Goal: Task Accomplishment & Management: Manage account settings

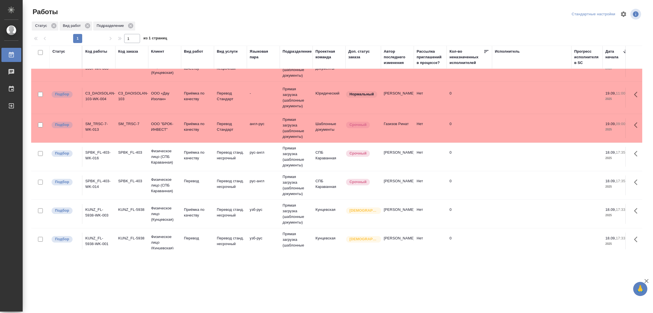
scroll to position [127, 0]
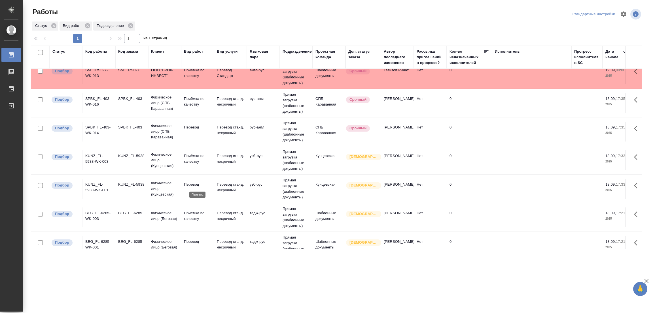
click at [188, 184] on p "Перевод" at bounding box center [197, 185] width 27 height 6
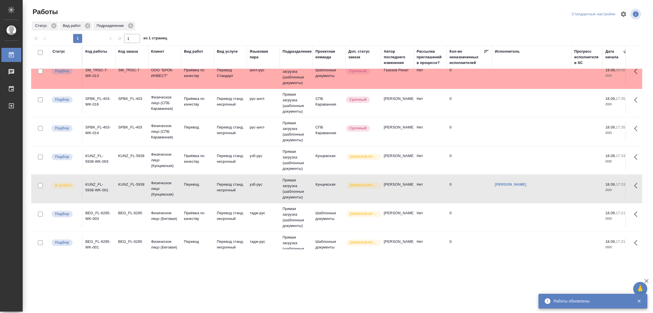
scroll to position [170, 0]
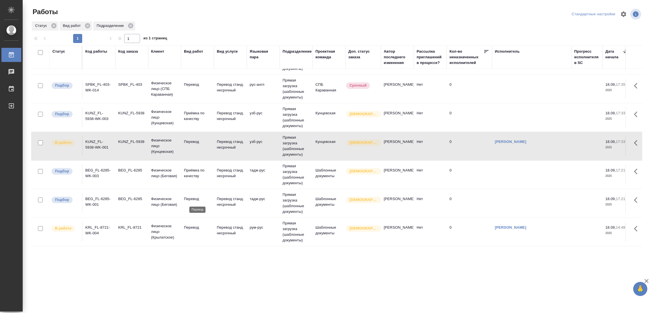
click at [189, 200] on p "Перевод" at bounding box center [197, 199] width 27 height 6
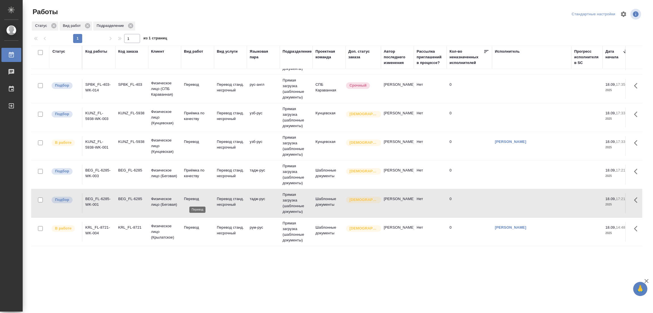
click at [189, 199] on p "Перевод" at bounding box center [197, 199] width 27 height 6
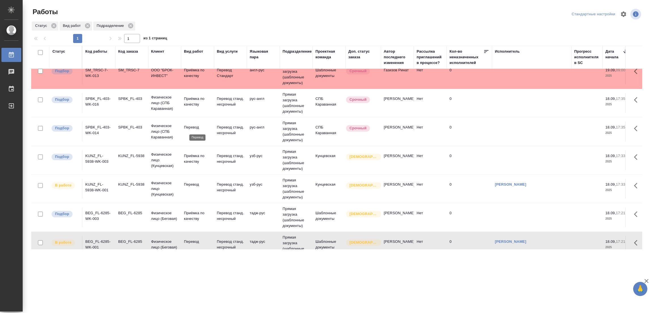
click at [188, 126] on p "Перевод" at bounding box center [197, 128] width 27 height 6
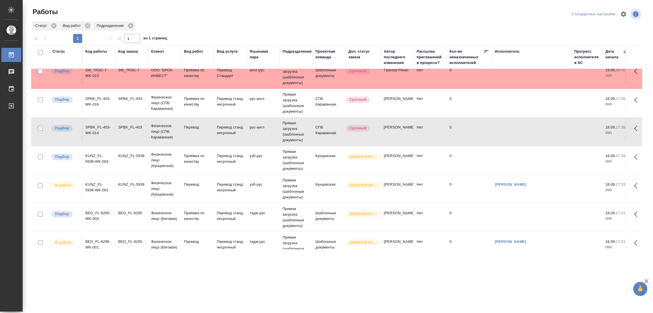
click at [360, 22] on div "Статус Вид работ Подразделение" at bounding box center [336, 26] width 611 height 10
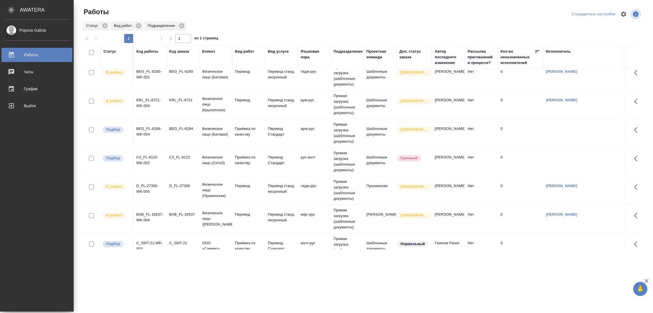
scroll to position [255, 0]
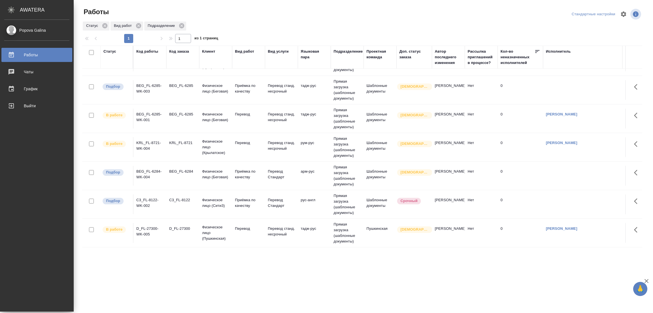
click at [124, 6] on div "Работы Стандартные настройки Статус Вид работ Подразделение 1 1 из 1 страниц Ст…" at bounding box center [364, 126] width 571 height 253
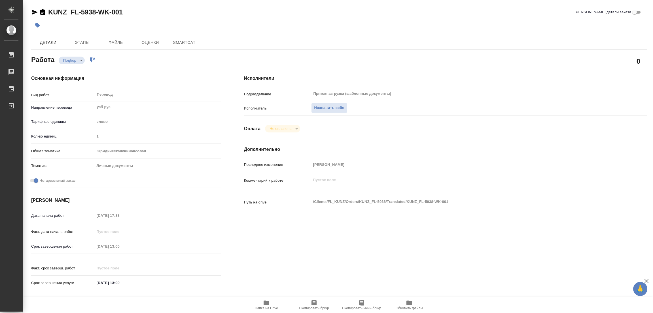
type textarea "x"
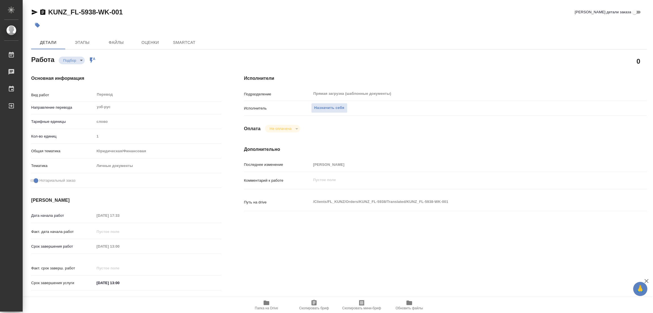
type textarea "x"
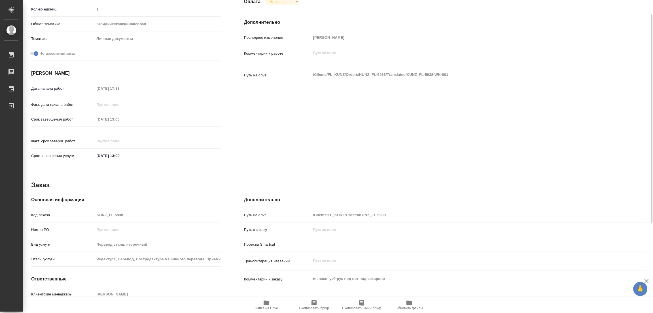
scroll to position [156, 0]
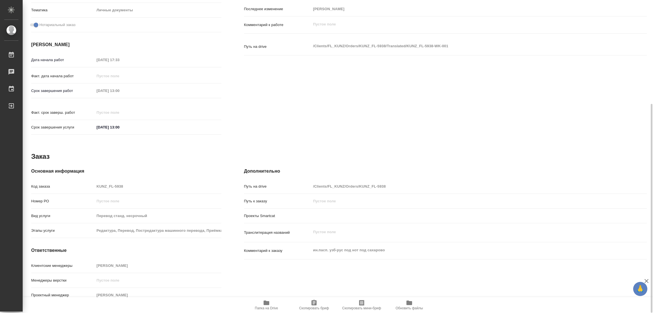
type textarea "x"
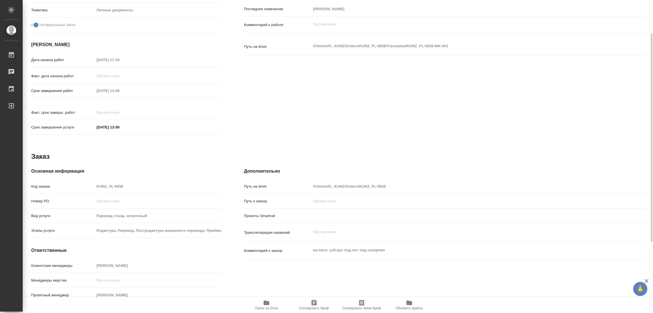
scroll to position [113, 0]
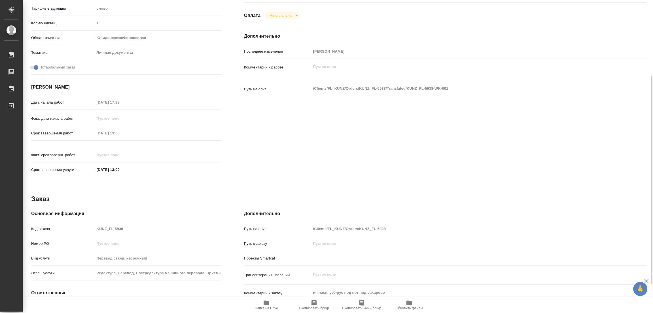
type textarea "x"
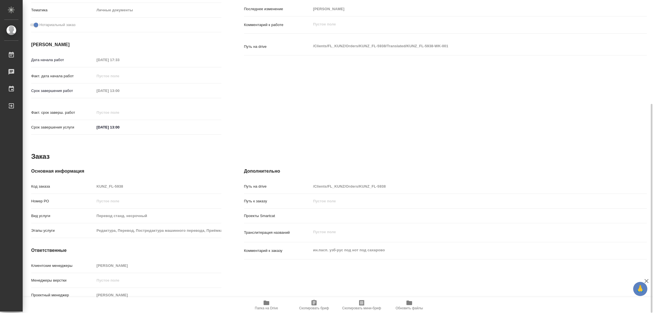
scroll to position [0, 0]
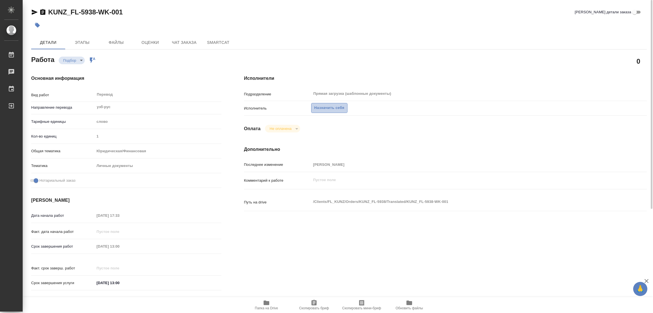
click at [333, 106] on span "Назначить себя" at bounding box center [329, 108] width 30 height 7
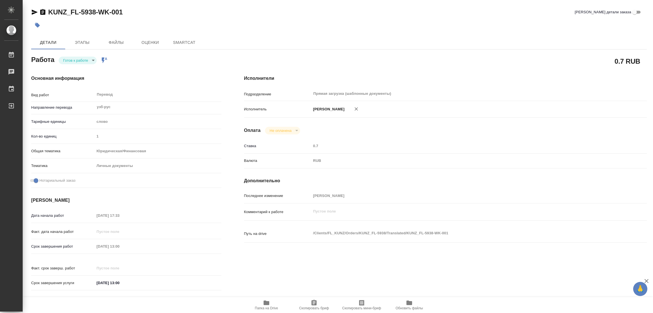
type textarea "x"
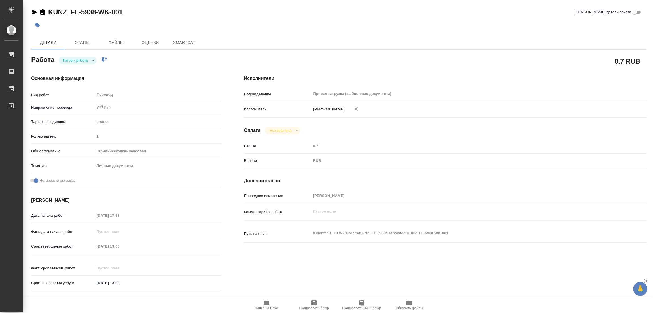
type textarea "x"
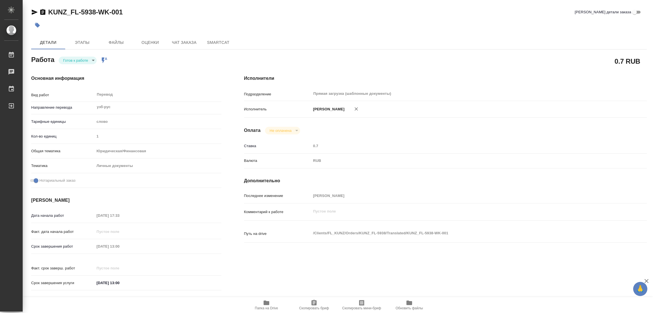
click at [67, 61] on body "🙏 .cls-1 fill:#fff; AWATERA Popova Galina Работы Чаты График Выйти KUNZ_FL-5938…" at bounding box center [326, 156] width 653 height 313
click at [67, 61] on button "В работе" at bounding box center [72, 60] width 19 height 6
type textarea "x"
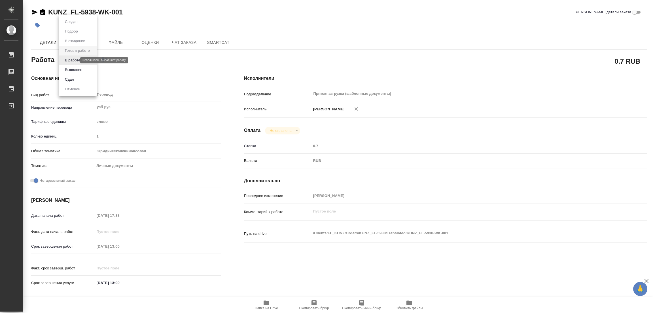
type textarea "x"
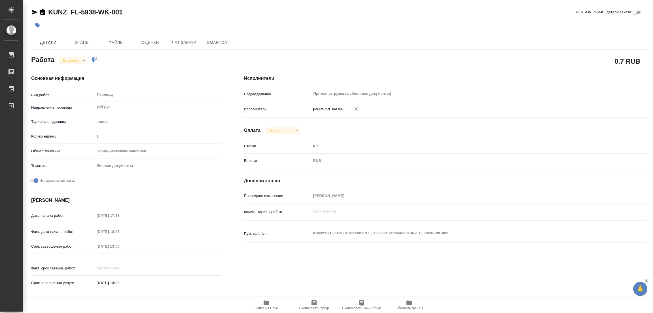
type textarea "x"
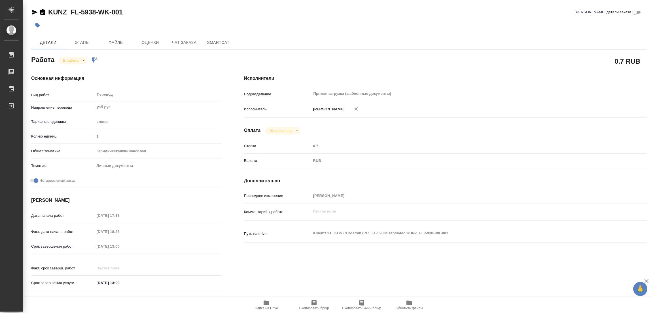
type textarea "x"
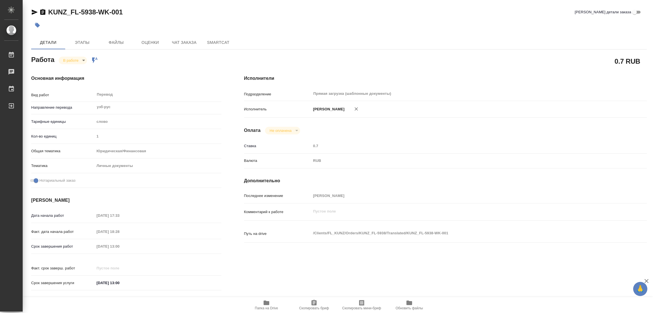
type textarea "x"
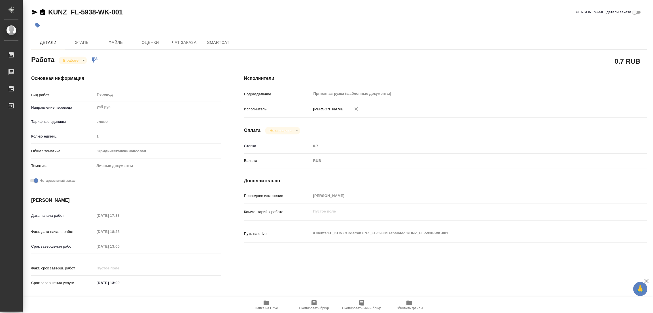
type textarea "x"
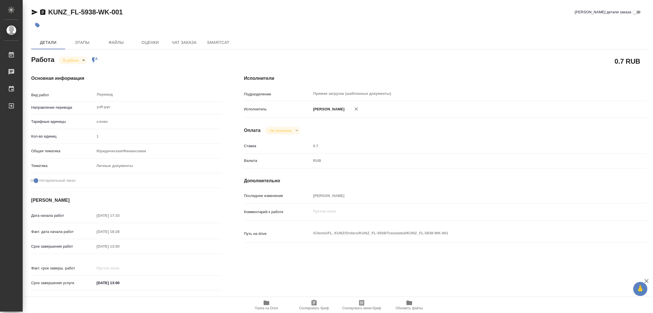
type textarea "x"
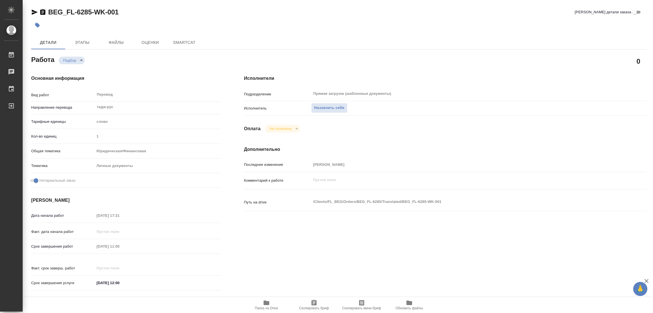
type textarea "x"
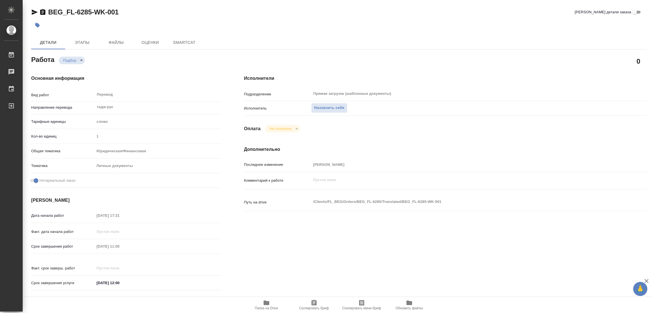
type textarea "x"
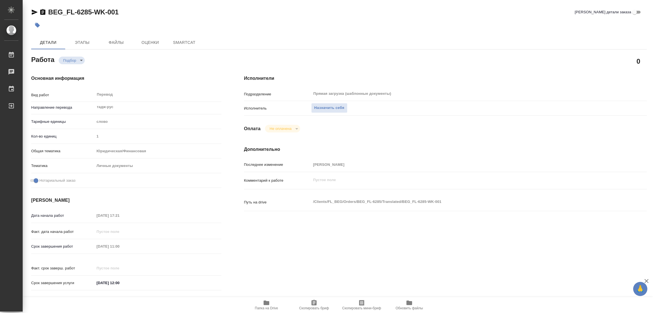
type textarea "x"
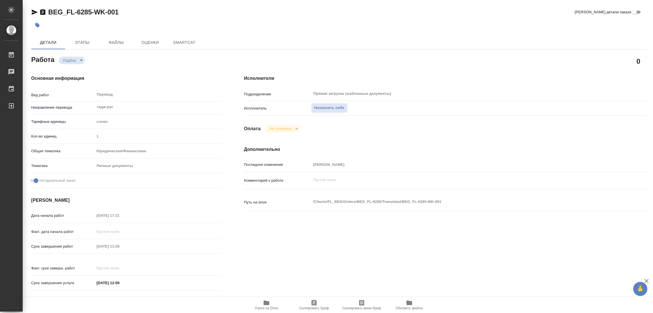
type textarea "x"
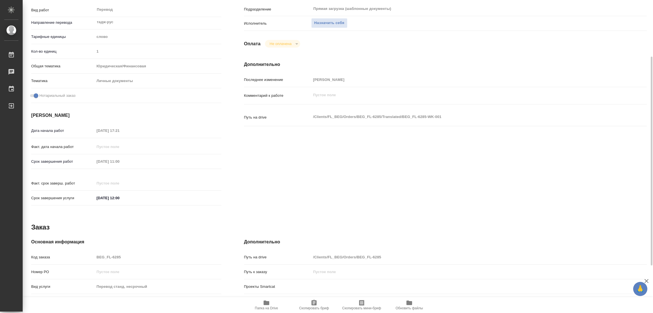
type textarea "x"
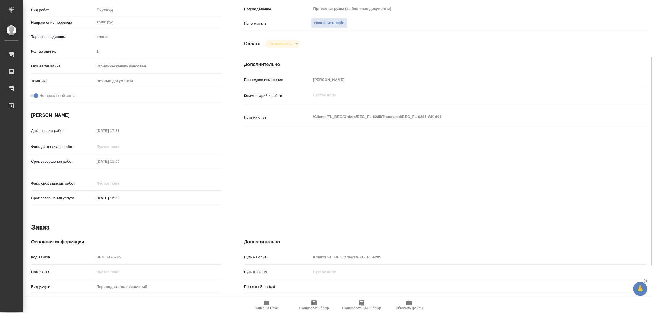
scroll to position [156, 0]
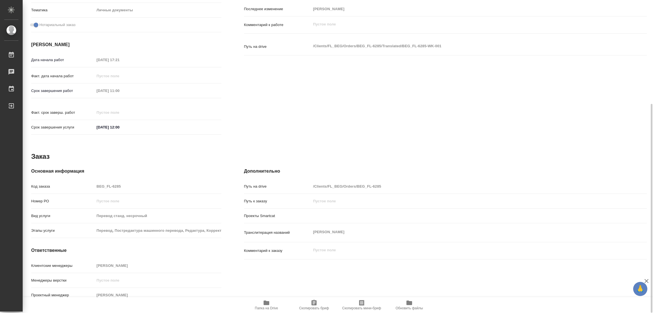
type textarea "x"
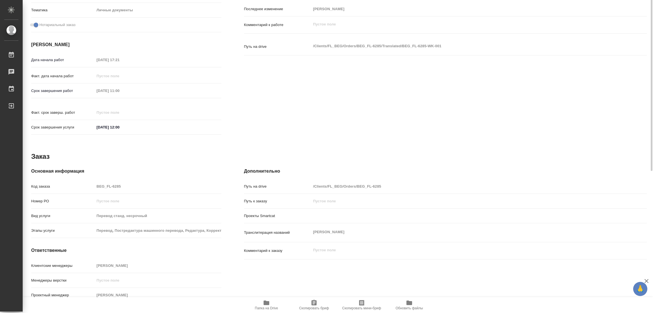
scroll to position [28, 0]
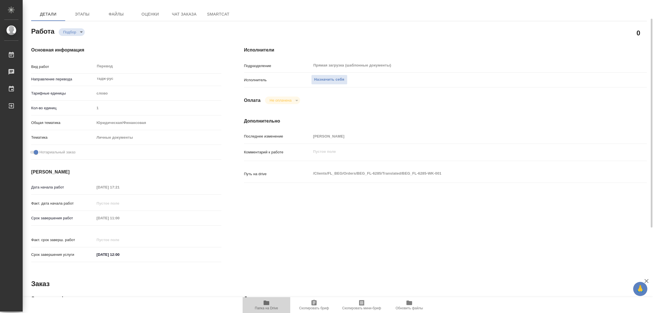
click at [264, 302] on icon "button" at bounding box center [267, 303] width 6 height 5
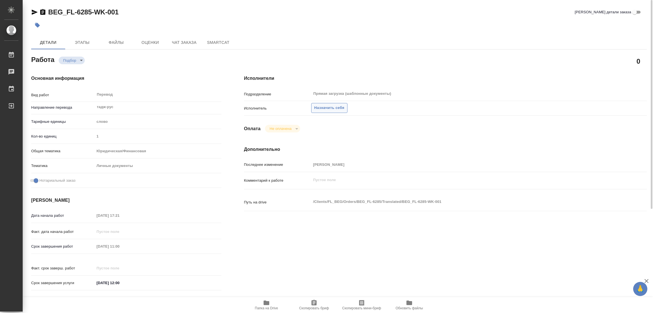
click at [326, 107] on span "Назначить себя" at bounding box center [329, 108] width 30 height 7
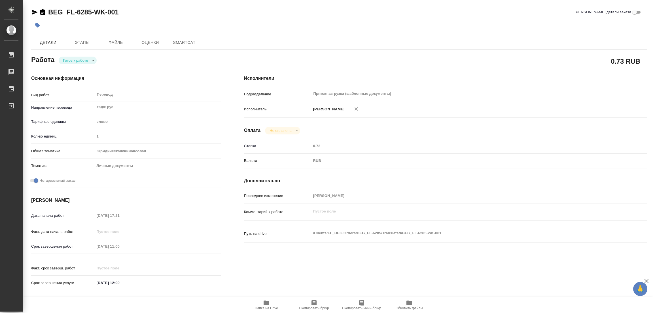
type textarea "x"
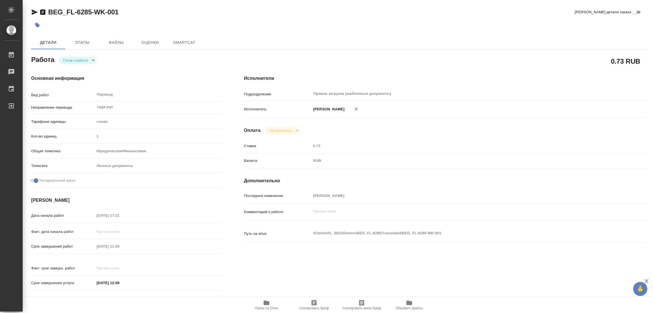
type textarea "x"
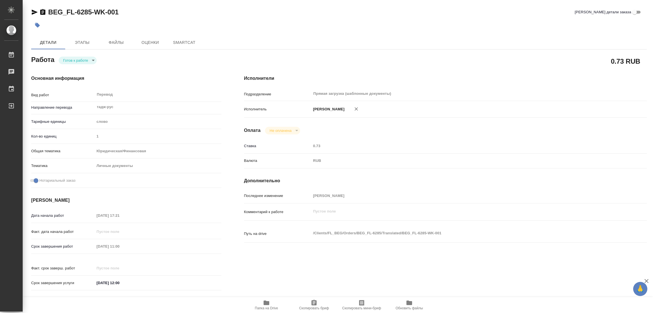
click at [77, 57] on body "🙏 .cls-1 fill:#fff; AWATERA [PERSON_NAME] Работы Чаты График Выйти BEG_FL-6285-…" at bounding box center [326, 156] width 653 height 313
click at [75, 60] on button "В работе" at bounding box center [72, 60] width 19 height 6
type textarea "x"
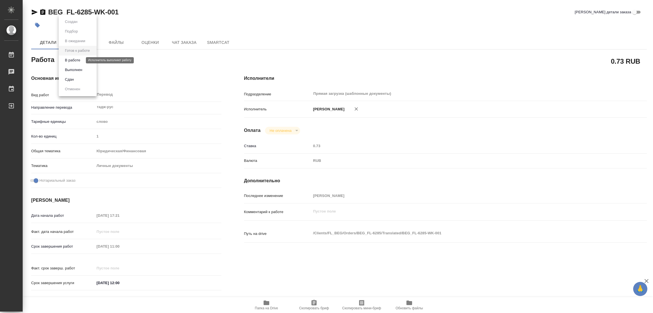
type textarea "x"
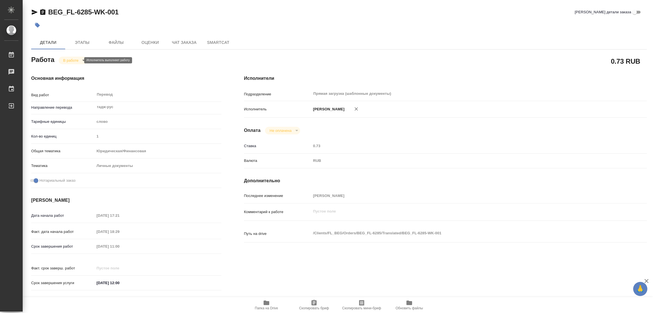
type textarea "x"
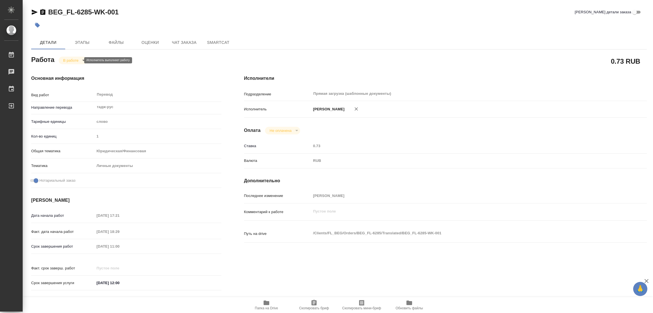
type textarea "x"
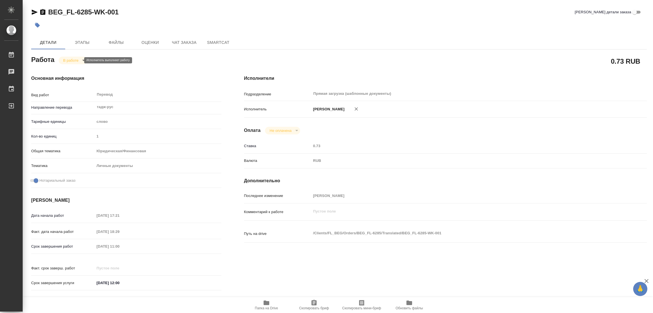
type textarea "x"
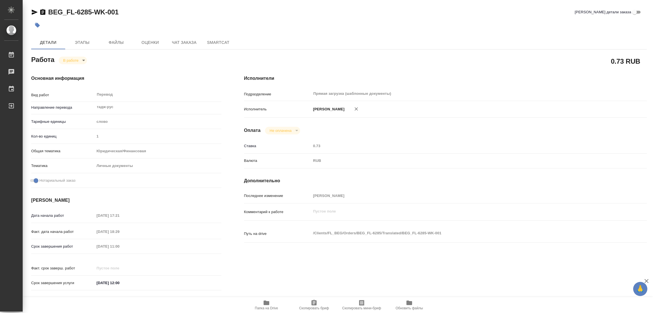
type textarea "x"
click at [50, 5] on div "BEG_FL-6285-WK-001 Кратко детали заказа Детали Этапы Файлы Оценки Чат заказа Sm…" at bounding box center [339, 238] width 622 height 476
drag, startPoint x: 48, startPoint y: 5, endPoint x: 91, endPoint y: 14, distance: 43.6
click at [91, 14] on div "BEG_FL-6285-WK-001 Кратко детали заказа Детали Этапы Файлы Оценки Чат заказа Sm…" at bounding box center [339, 238] width 622 height 476
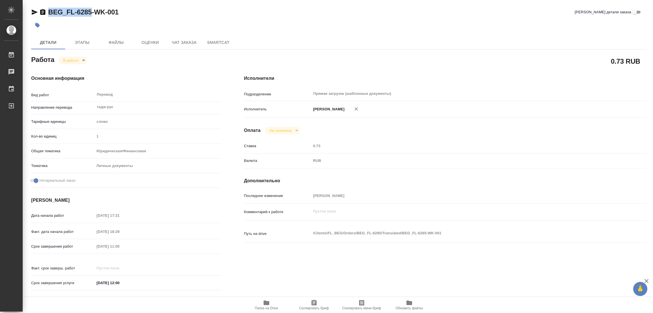
copy link "BEG_FL-6285"
drag, startPoint x: 310, startPoint y: 306, endPoint x: 265, endPoint y: 313, distance: 46.1
click at [310, 306] on span "Скопировать бриф" at bounding box center [314, 305] width 41 height 11
copy link "BEG_FL-6285"
drag, startPoint x: 437, startPoint y: 76, endPoint x: 263, endPoint y: 42, distance: 176.9
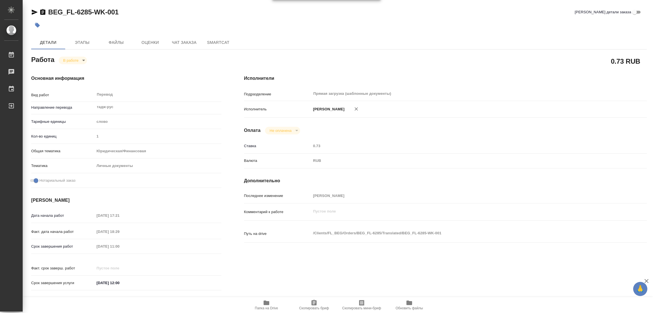
click at [434, 75] on h4 "Исполнители" at bounding box center [445, 78] width 403 height 7
click at [68, 250] on div "Срок завершения работ 19.09.2025 11:00" at bounding box center [126, 247] width 190 height 10
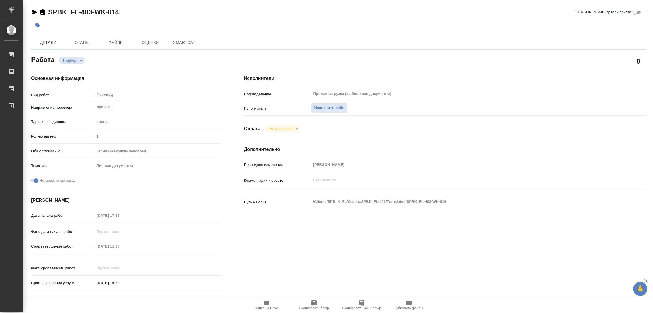
type textarea "x"
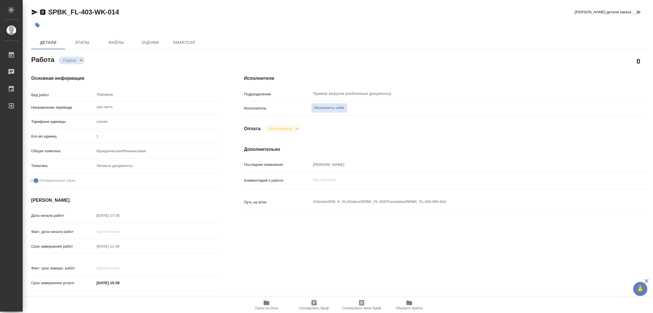
type textarea "x"
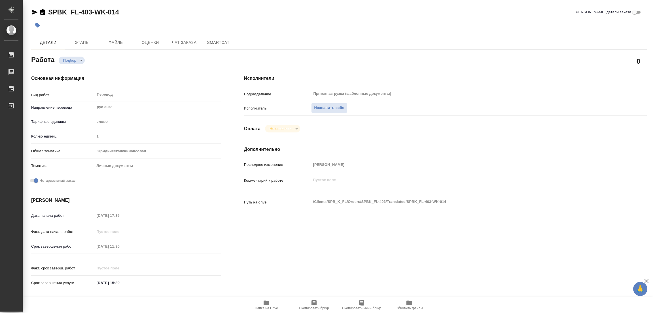
type textarea "x"
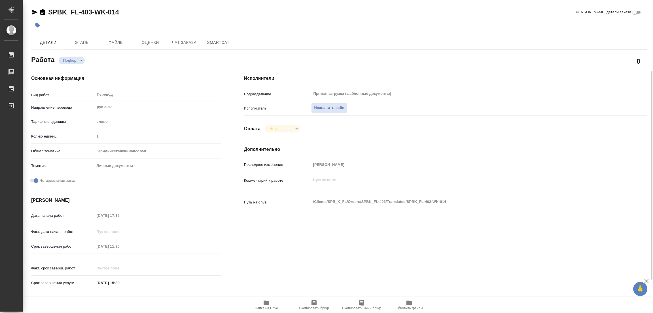
scroll to position [127, 0]
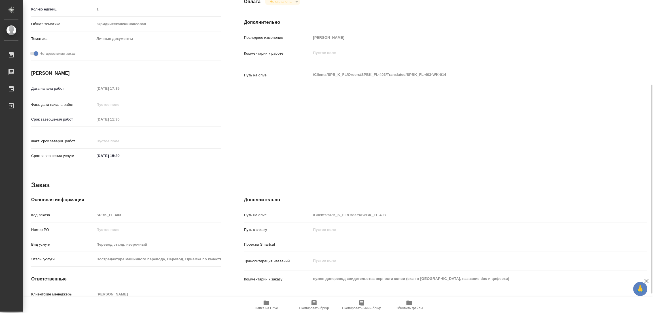
type textarea "x"
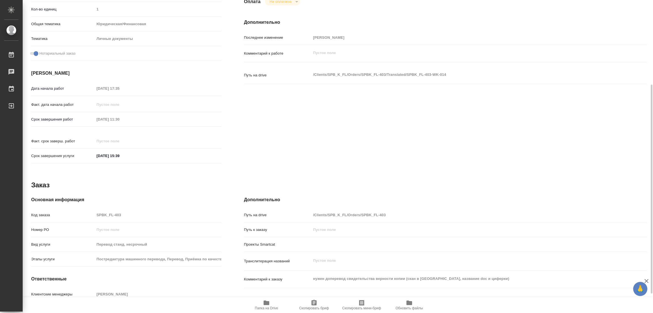
type textarea "x"
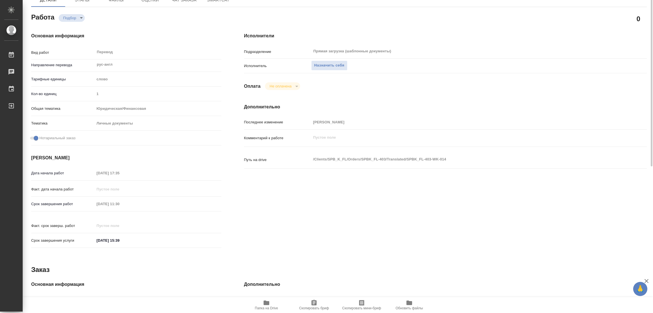
scroll to position [0, 0]
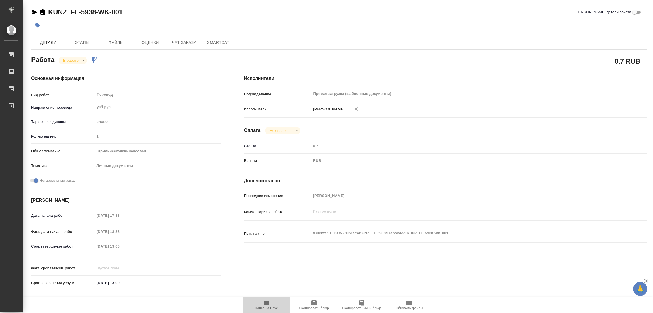
click at [268, 306] on icon "button" at bounding box center [266, 303] width 7 height 7
drag, startPoint x: 48, startPoint y: 7, endPoint x: 97, endPoint y: 12, distance: 48.8
click at [97, 12] on div "KUNZ_FL-5938-WK-001 Кратко детали заказа Детали Этапы Файлы Оценки Чат заказа S…" at bounding box center [339, 238] width 622 height 476
copy link "KUNZ_FL-5938"
click at [314, 302] on icon "button" at bounding box center [313, 303] width 5 height 6
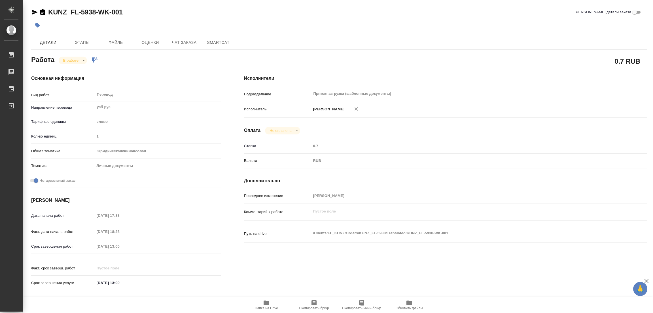
click at [78, 248] on div "Срок завершения работ [DATE] 13:00" at bounding box center [126, 247] width 190 height 10
drag, startPoint x: 292, startPoint y: 2, endPoint x: 300, endPoint y: 1, distance: 7.9
click at [293, 1] on div "KUNZ_FL-5938-WK-001 Кратко детали заказа Детали Этапы Файлы Оценки Чат заказа S…" at bounding box center [339, 238] width 622 height 476
